Goal: Information Seeking & Learning: Learn about a topic

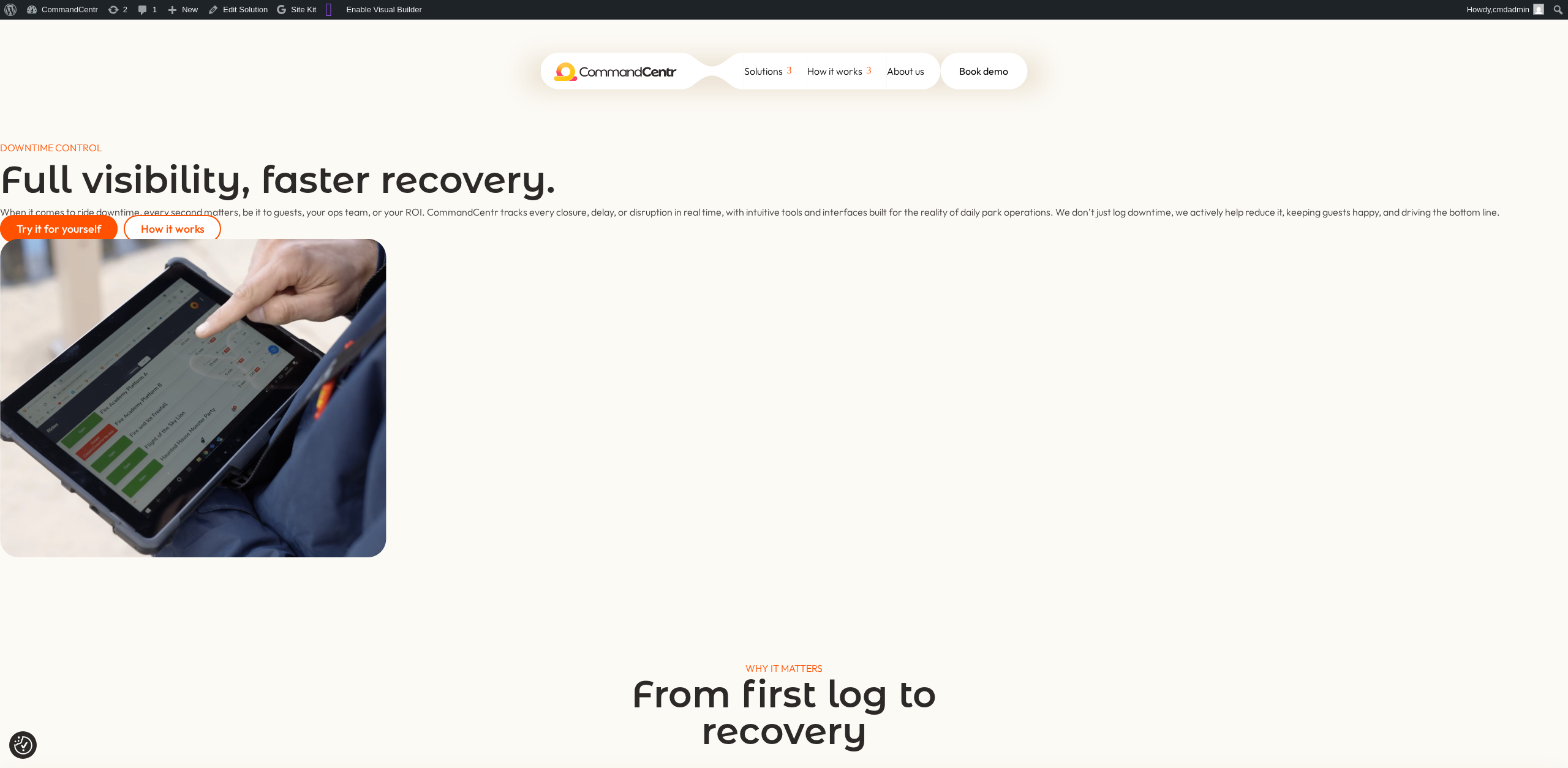
drag, startPoint x: 700, startPoint y: 550, endPoint x: 309, endPoint y: 276, distance: 477.4
click at [699, 550] on div at bounding box center [784, 400] width 1568 height 322
click at [966, 293] on div at bounding box center [784, 400] width 1568 height 322
click at [809, 211] on div "When it comes to ride downtime, every second matters, be it to guests, your ops…" at bounding box center [784, 212] width 1568 height 15
click at [65, 11] on link "CommandCentr" at bounding box center [62, 9] width 82 height 19
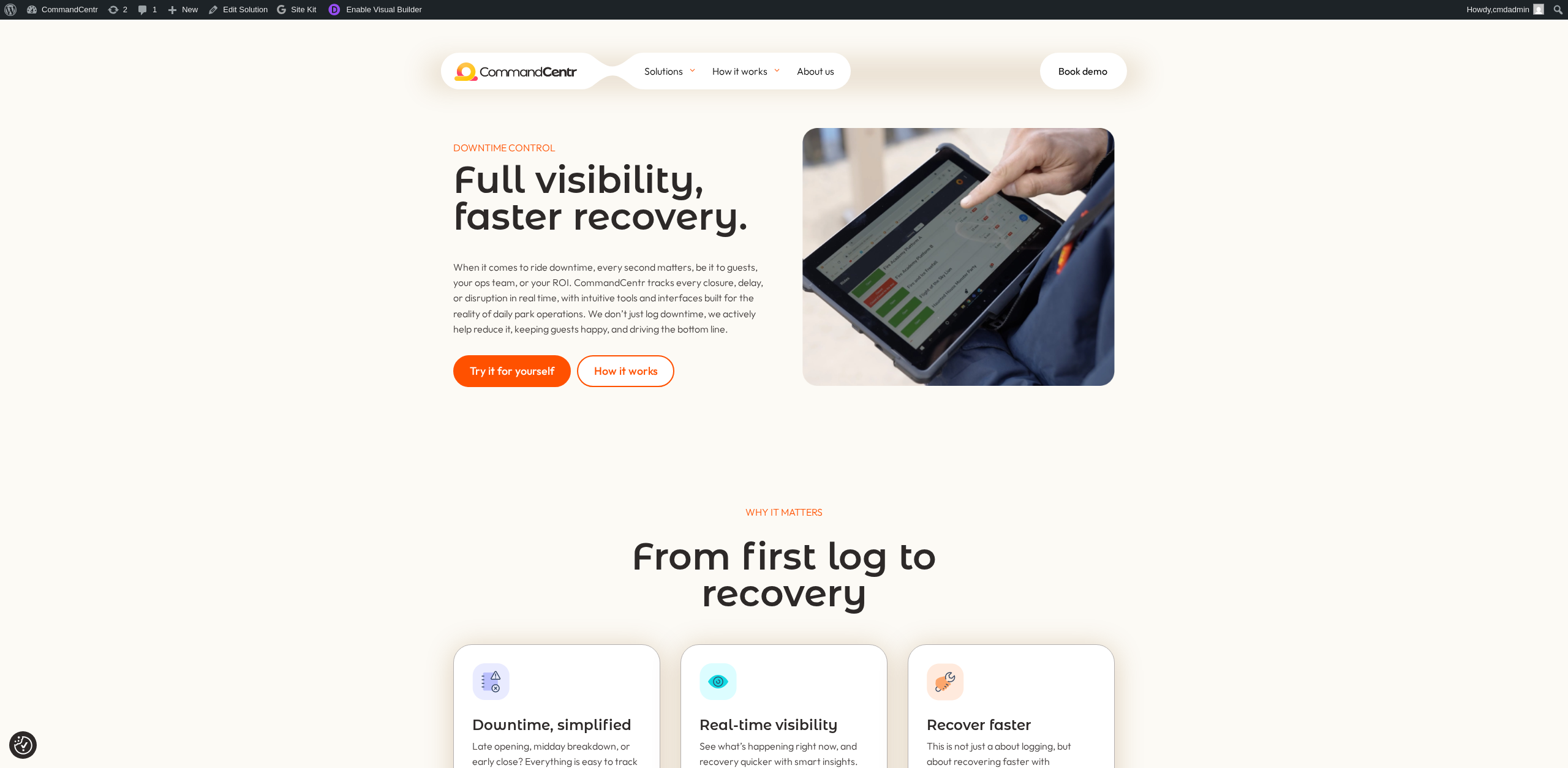
click at [1322, 345] on div "DOWNTIME CONTROL Full visibility, faster recovery. When it comes to ride downti…" at bounding box center [784, 237] width 1568 height 436
click at [1302, 393] on div "DOWNTIME CONTROL Full visibility, faster recovery. When it comes to ride downti…" at bounding box center [784, 237] width 1568 height 436
